Goal: Transaction & Acquisition: Subscribe to service/newsletter

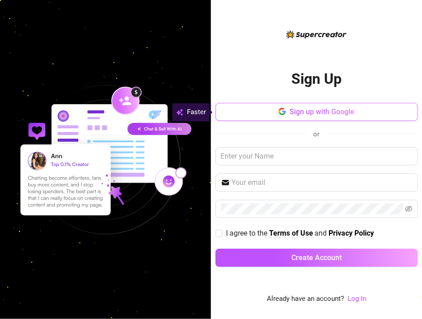
click at [295, 111] on span "Sign up with Google" at bounding box center [321, 111] width 65 height 9
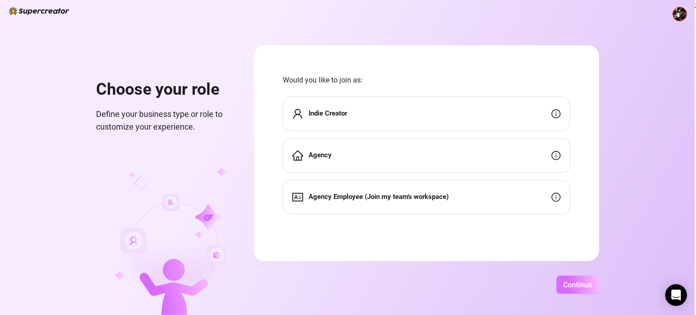
click at [421, 288] on span "Continue" at bounding box center [577, 285] width 29 height 9
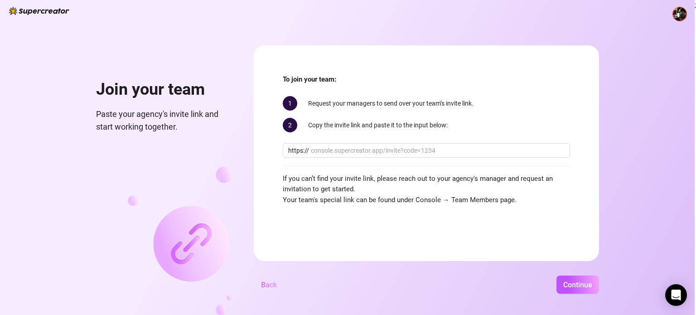
click at [274, 283] on span "Back" at bounding box center [269, 285] width 16 height 9
